Goal: Task Accomplishment & Management: Manage account settings

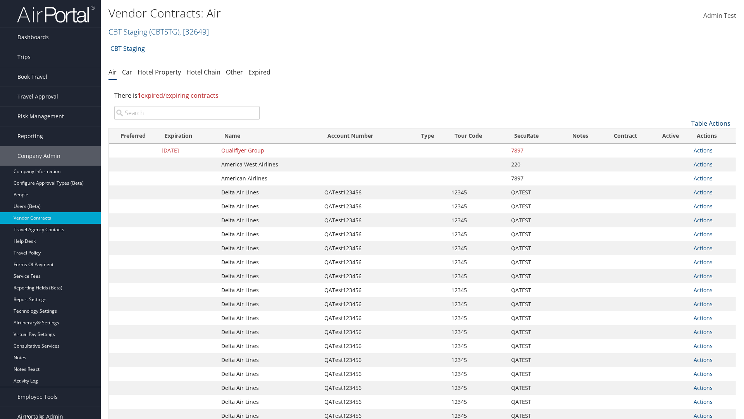
click at [711, 123] on link "Table Actions" at bounding box center [711, 123] width 39 height 9
click at [685, 135] on link "Create New Contract" at bounding box center [685, 135] width 102 height 13
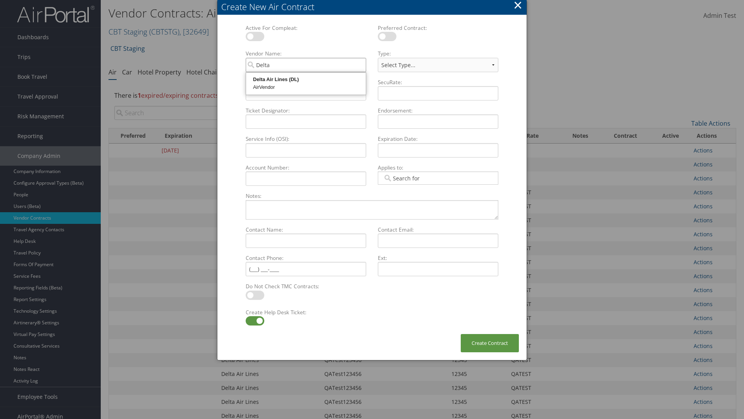
type input "Delta Air Lines"
select select "[object Object]"
type input "Delta Air Lines"
type input "QATest123456"
type input "12345"
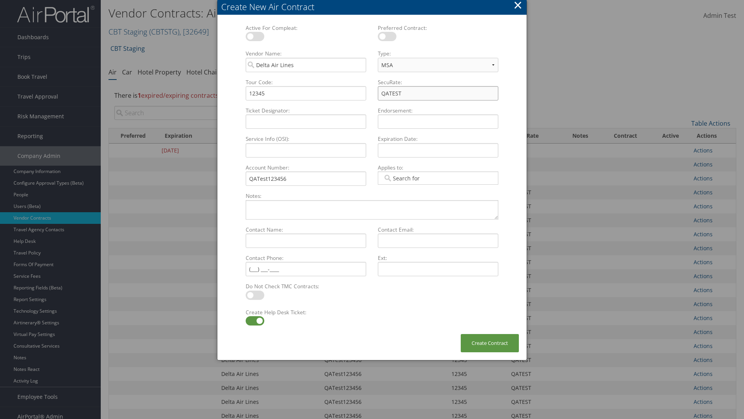
type input "QATEST"
click at [255, 321] on label at bounding box center [255, 320] width 19 height 9
click at [255, 321] on input "checkbox" at bounding box center [252, 321] width 5 height 5
checkbox input "false"
click at [490, 343] on button "Create Contract" at bounding box center [490, 343] width 58 height 18
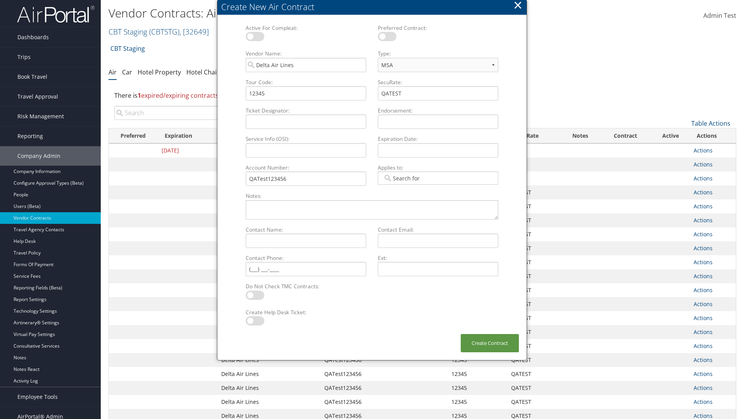
click at [187, 106] on input "search" at bounding box center [186, 113] width 145 height 14
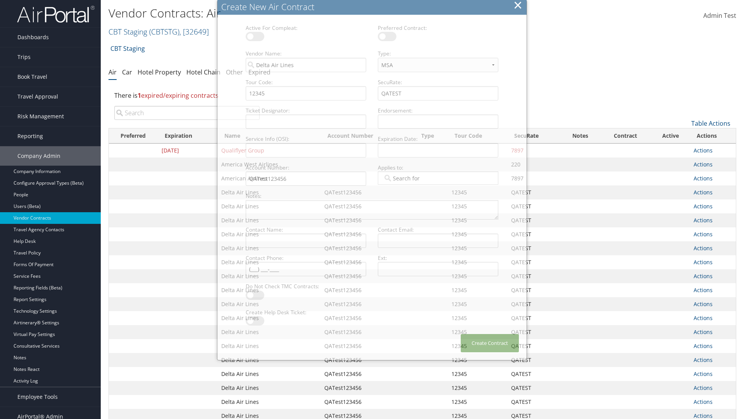
scroll to position [87, 0]
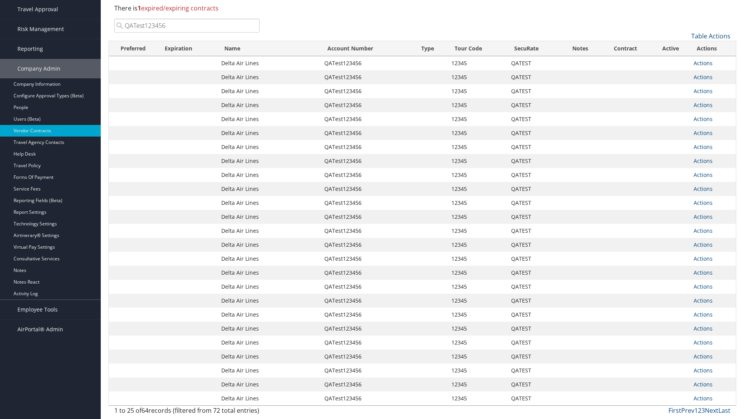
type input "QATest123456"
click at [703, 63] on link "Actions" at bounding box center [703, 62] width 19 height 7
click at [716, 114] on link "Delete" at bounding box center [716, 113] width 45 height 13
